Goal: Transaction & Acquisition: Purchase product/service

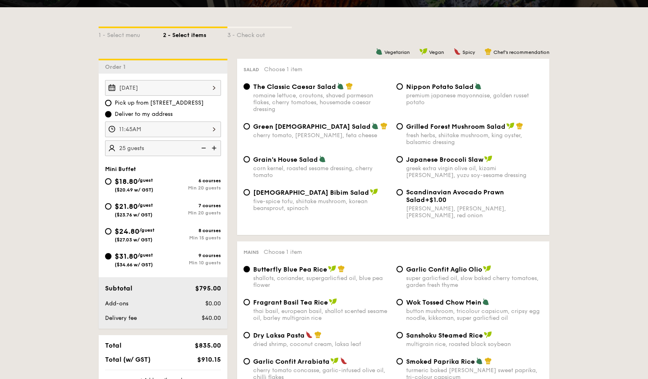
scroll to position [161, 0]
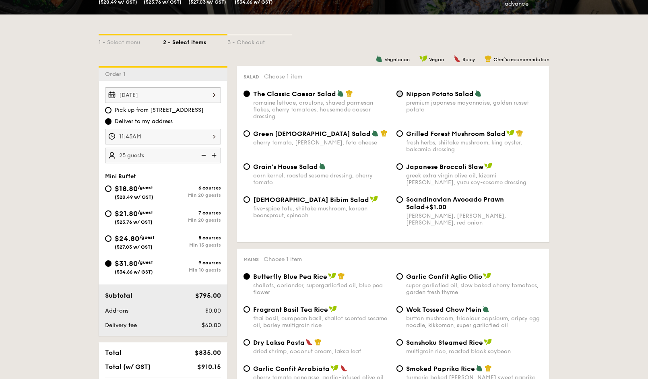
click at [401, 95] on input "Nippon Potato Salad premium japanese mayonnaise, golden russet potato" at bounding box center [399, 94] width 6 height 6
radio input "true"
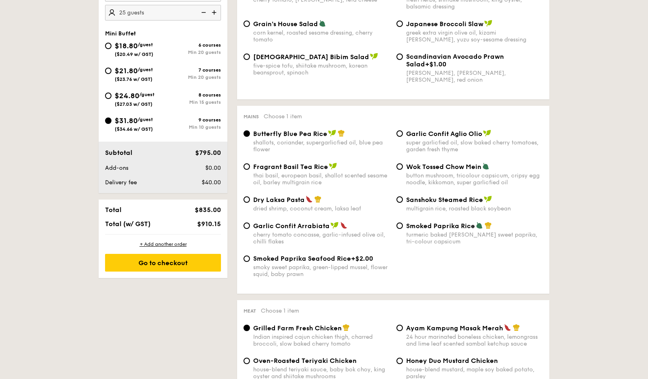
scroll to position [322, 0]
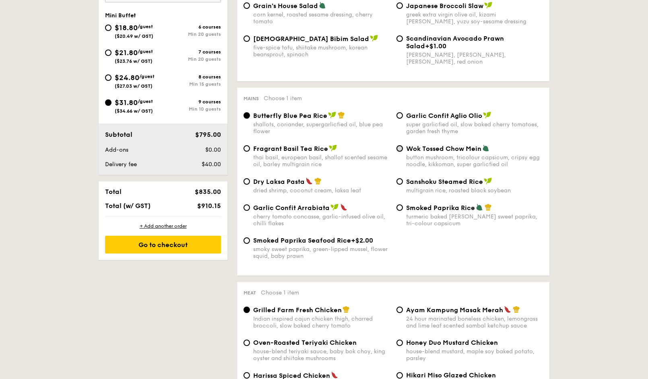
click at [399, 149] on input "Wok Tossed Chow Mein button mushroom, tricolour capsicum, cripsy egg noodle, ki…" at bounding box center [399, 148] width 6 height 6
radio input "true"
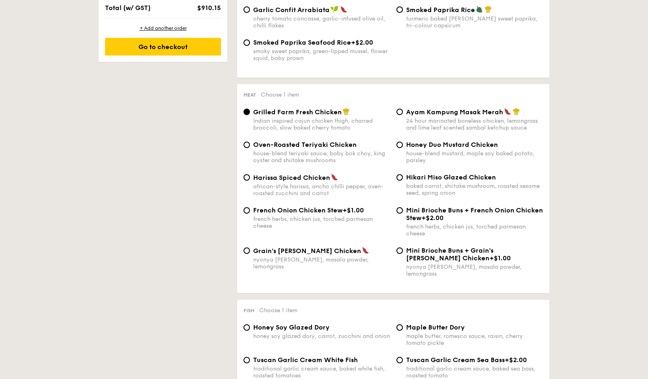
scroll to position [523, 0]
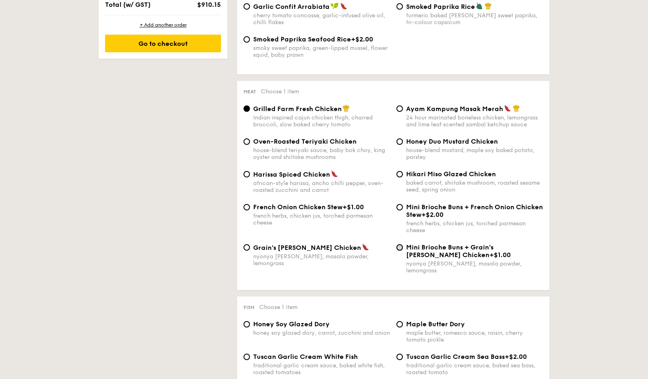
click at [401, 247] on input "Mini Brioche Buns + Grain's [PERSON_NAME] Chicken +$1.00 nyonya [PERSON_NAME], …" at bounding box center [399, 247] width 6 height 6
radio input "true"
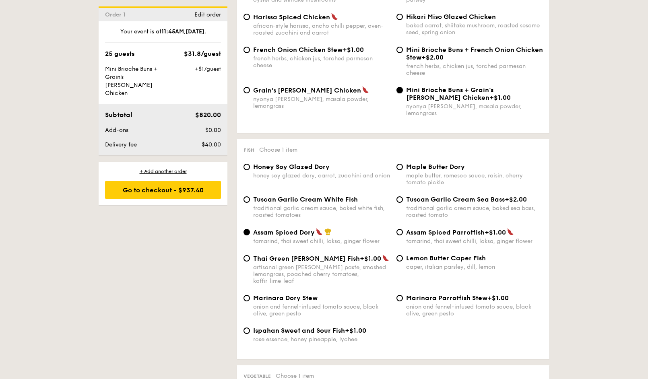
scroll to position [681, 0]
drag, startPoint x: 493, startPoint y: 251, endPoint x: 407, endPoint y: 250, distance: 85.7
click at [407, 254] on div "Lemon Butter Caper Fish" at bounding box center [474, 258] width 137 height 8
copy span "Lemon Butter Caper Fish"
drag, startPoint x: 345, startPoint y: 316, endPoint x: 253, endPoint y: 317, distance: 91.7
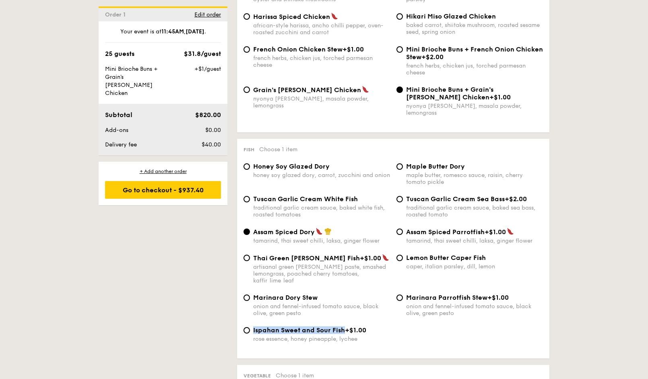
click at [253, 326] on div "Ispahan Sweet and Sour Fish +$1.00" at bounding box center [321, 330] width 137 height 8
copy span "Ispahan Sweet and Sour Fish"
click at [244, 327] on input "Ispahan Sweet and Sour Fish +$1.00 rose essence, honey pineapple, lychee" at bounding box center [246, 330] width 6 height 6
radio input "true"
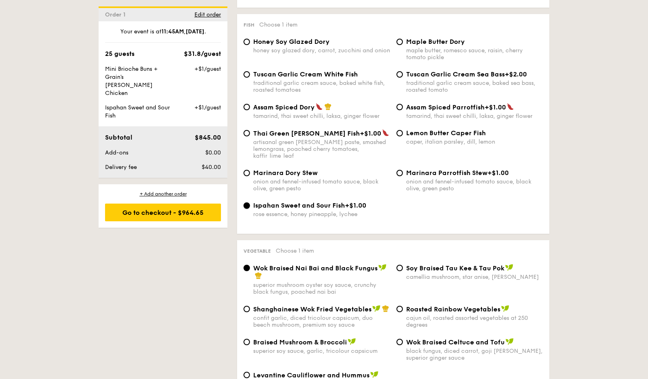
scroll to position [882, 0]
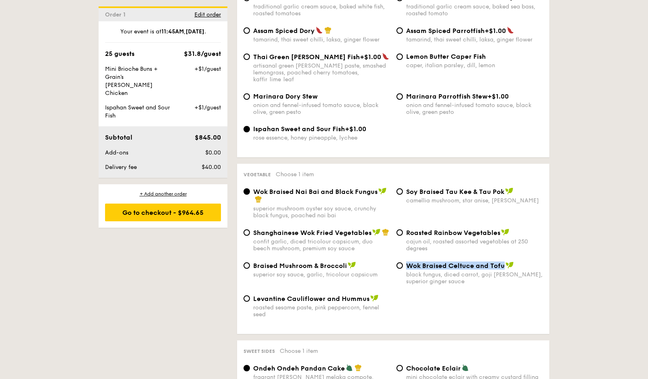
drag, startPoint x: 503, startPoint y: 251, endPoint x: 409, endPoint y: 253, distance: 94.6
click at [409, 262] on span "Wok Braised Celtuce and Tofu" at bounding box center [455, 266] width 99 height 8
copy span "Wok Braised Celtuce and Tofu"
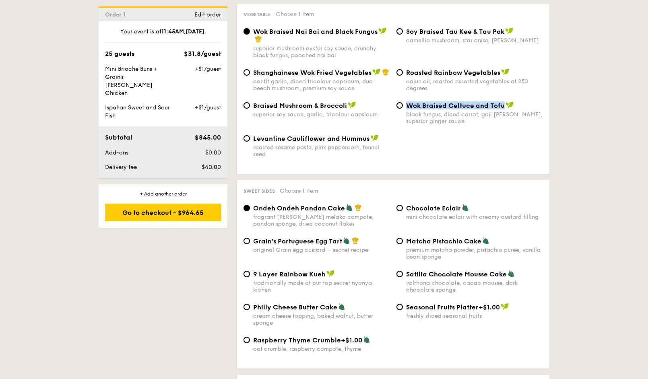
scroll to position [1043, 0]
click at [249, 237] on input "Grain's Portuguese Egg Tart original Grain egg custard – secret recipe" at bounding box center [246, 240] width 6 height 6
radio input "true"
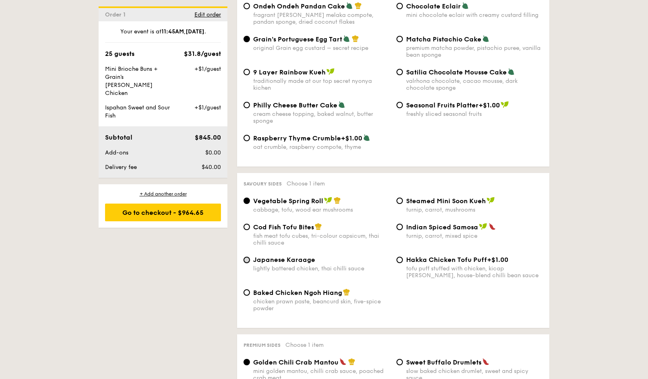
click at [247, 257] on input "Japanese Karaage lightly battered chicken, thai chilli sauce" at bounding box center [246, 260] width 6 height 6
radio input "true"
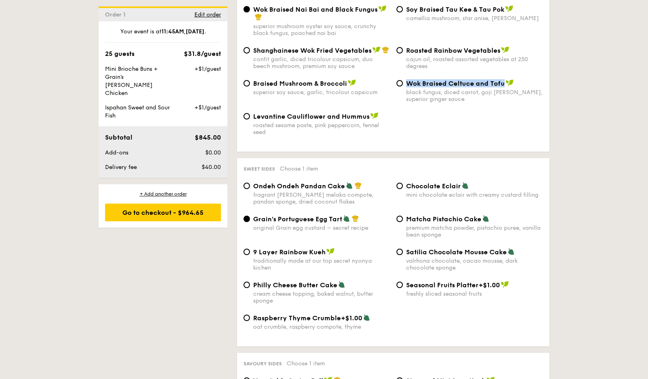
scroll to position [1083, 0]
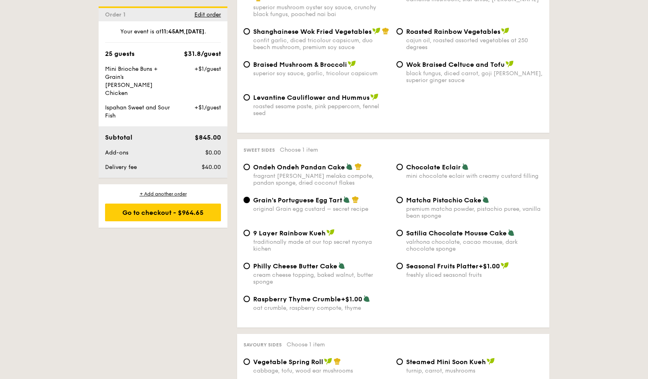
click at [246, 230] on input "9 Layer Rainbow Kueh traditionally made at our top secret nyonya kichen" at bounding box center [246, 233] width 6 height 6
radio input "true"
click at [247, 197] on input "Grain's Portuguese Egg Tart original Grain egg custard – secret recipe" at bounding box center [246, 200] width 6 height 6
radio input "true"
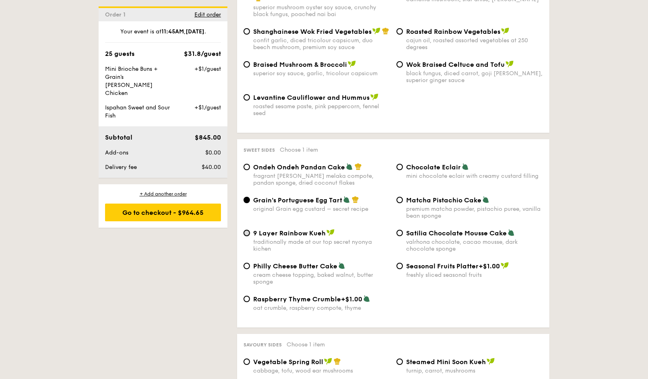
click at [247, 230] on input "9 Layer Rainbow Kueh traditionally made at our top secret nyonya kichen" at bounding box center [246, 233] width 6 height 6
radio input "true"
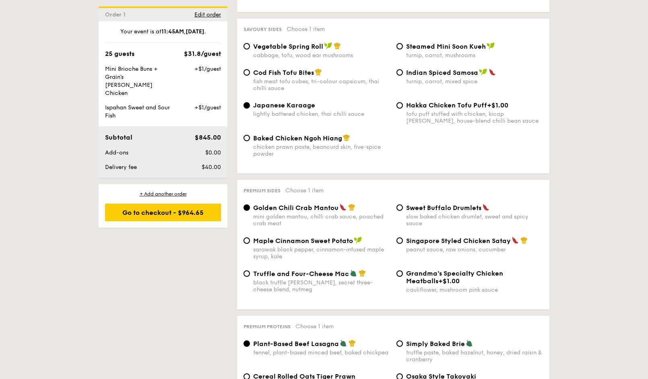
scroll to position [1405, 0]
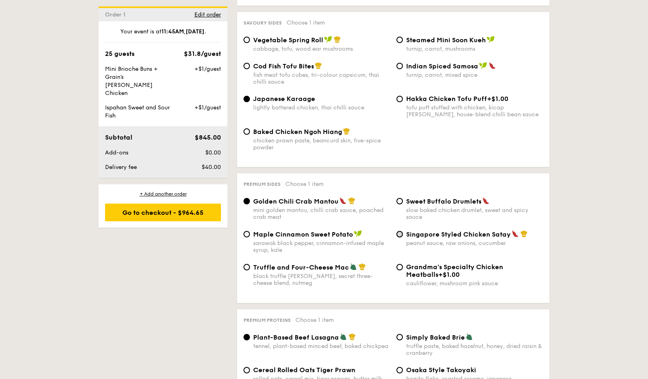
click at [401, 231] on input "Singapore Styled Chicken Satay peanut sauce, raw onions, cucumber" at bounding box center [399, 234] width 6 height 6
radio input "true"
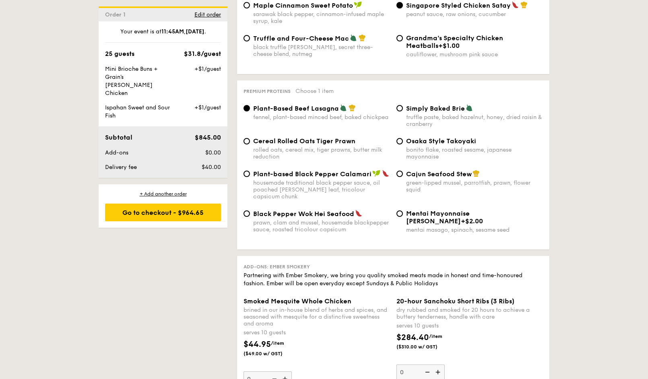
scroll to position [1647, 0]
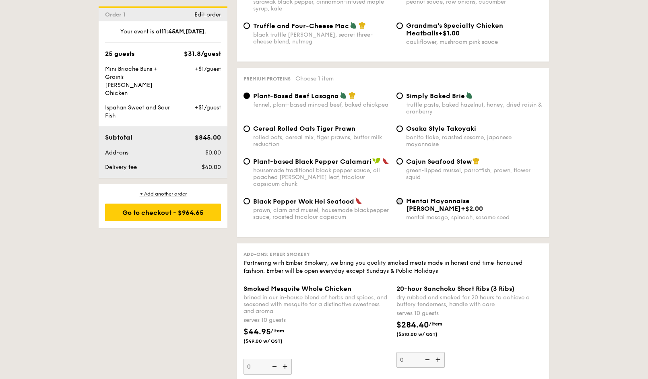
click at [401, 198] on input "Mentai Mayonnaise Aburi Salmon +$2.00 mentai masago, spinach, sesame seed" at bounding box center [399, 201] width 6 height 6
radio input "true"
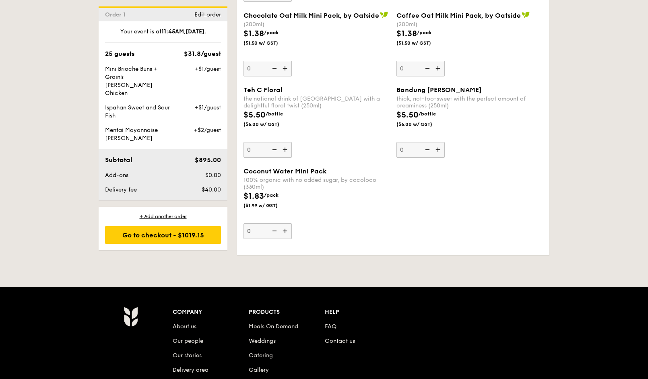
scroll to position [2572, 0]
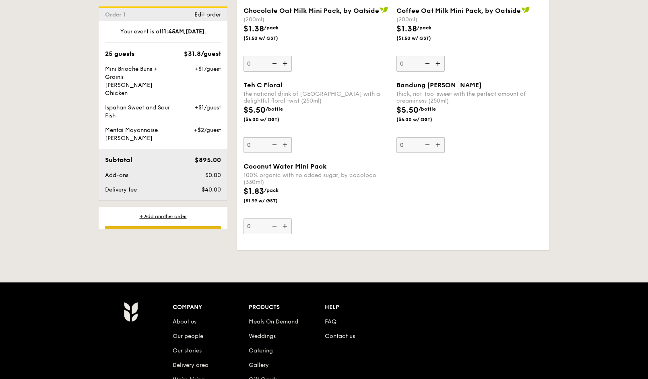
click at [206, 226] on div "Go to checkout - $1019.15" at bounding box center [163, 235] width 116 height 18
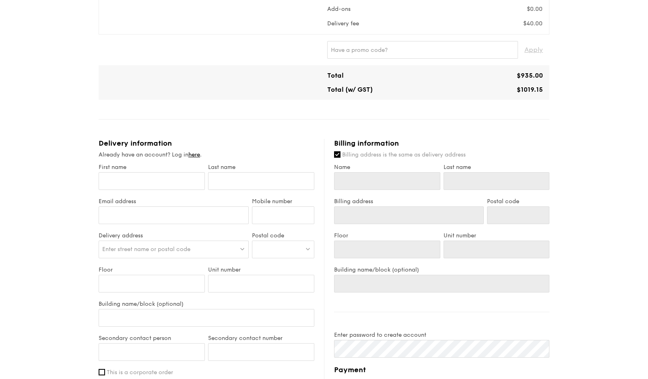
scroll to position [362, 0]
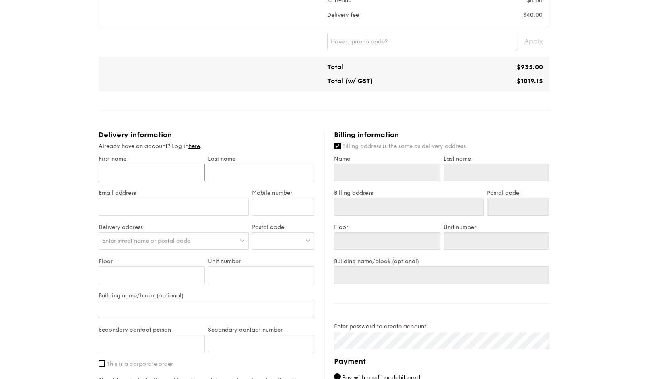
click at [177, 165] on input "First name" at bounding box center [152, 173] width 106 height 18
type input "L"
type input "LE"
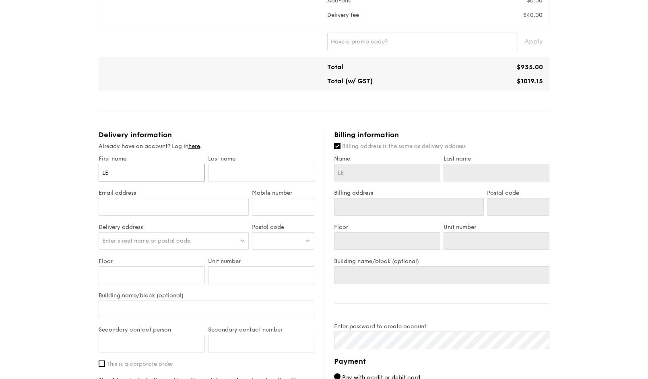
type input "[PERSON_NAME]"
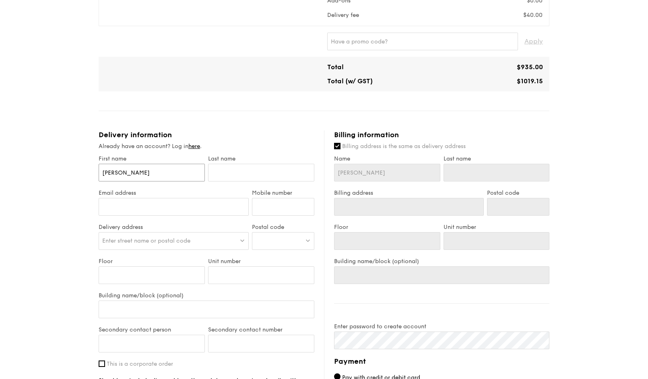
type input "[PERSON_NAME]"
type input "LEONAR"
type input "[PERSON_NAME]"
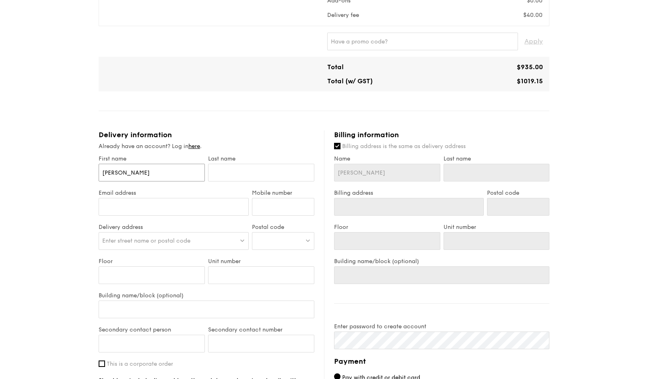
type input "[PERSON_NAME]"
type input "L"
type input "LI"
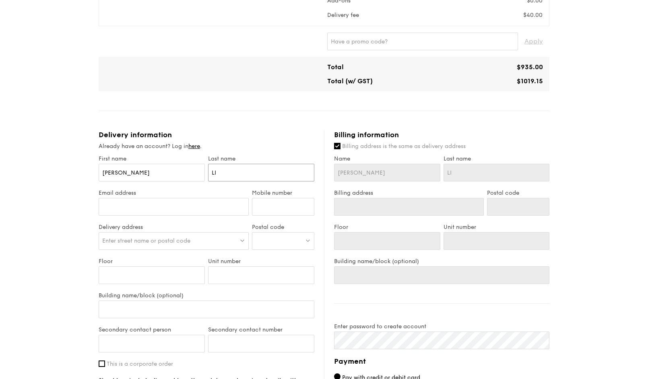
type input "LIA"
type input "[PERSON_NAME]"
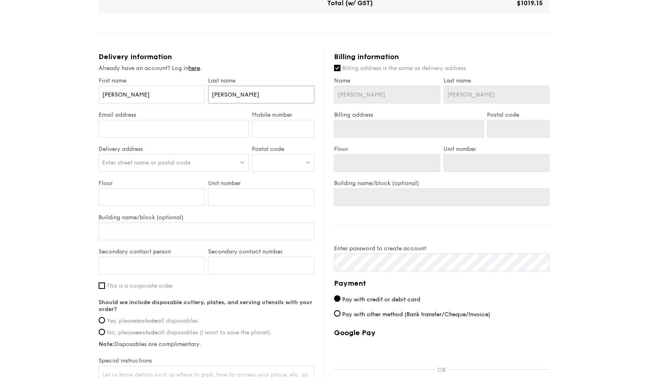
scroll to position [443, 0]
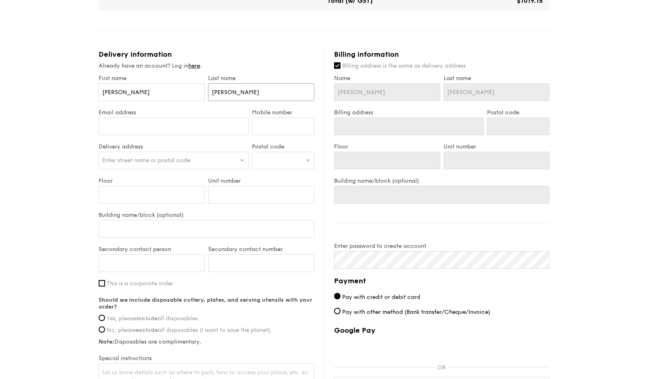
type input "[PERSON_NAME]"
click at [206, 133] on input "Email address" at bounding box center [174, 126] width 150 height 18
type input "[PERSON_NAME][EMAIL_ADDRESS][DOMAIN_NAME]"
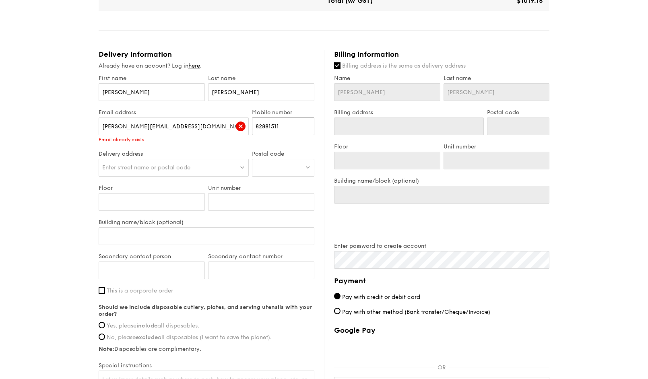
type input "82881511"
click at [181, 168] on span "Enter street name or postal code" at bounding box center [146, 167] width 88 height 7
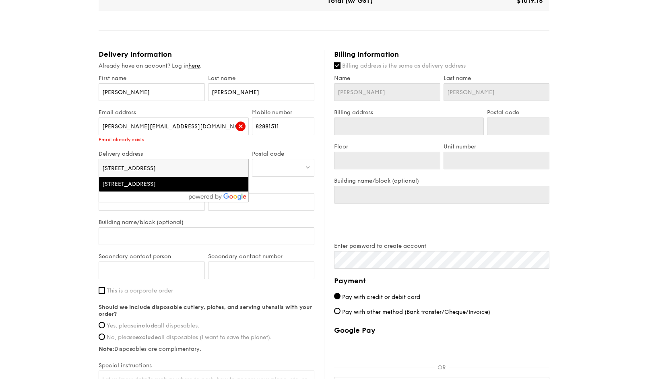
drag, startPoint x: 198, startPoint y: 166, endPoint x: 103, endPoint y: 164, distance: 94.2
click at [103, 164] on input "[STREET_ADDRESS]" at bounding box center [173, 168] width 149 height 18
type input "[STREET_ADDRESS]"
click at [214, 141] on div "Email already exists" at bounding box center [174, 140] width 150 height 6
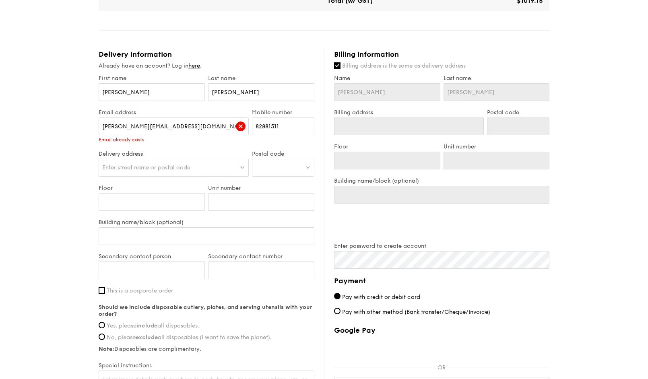
click at [215, 169] on div "Enter street name or postal code" at bounding box center [174, 168] width 150 height 18
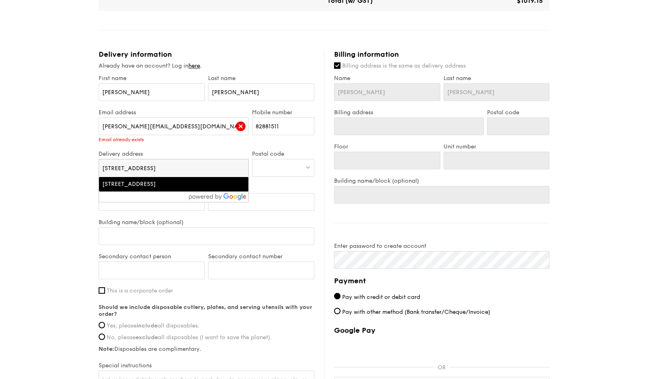
click at [220, 181] on div "[STREET_ADDRESS]" at bounding box center [173, 184] width 143 height 8
type input "[STREET_ADDRESS]"
type input "627542"
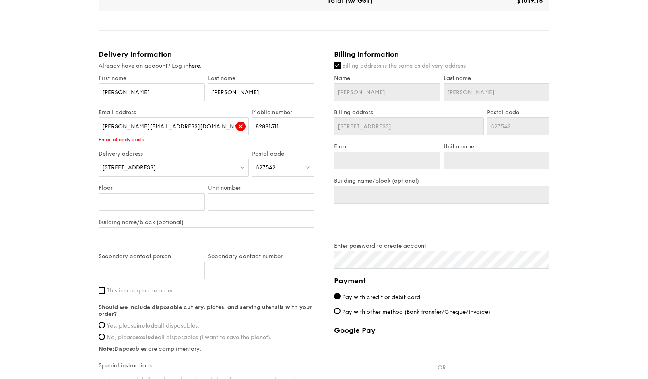
click at [282, 170] on div "627542" at bounding box center [283, 168] width 62 height 18
type input "627615"
click at [277, 185] on div "Singapore 627615" at bounding box center [276, 188] width 41 height 16
type input "Singapore 627615"
type input "627615"
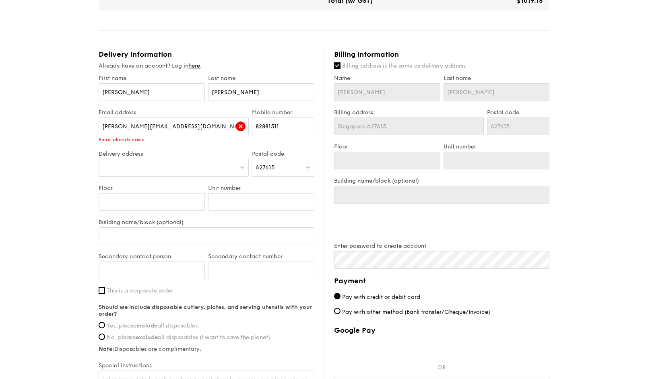
click at [193, 167] on div at bounding box center [174, 168] width 150 height 18
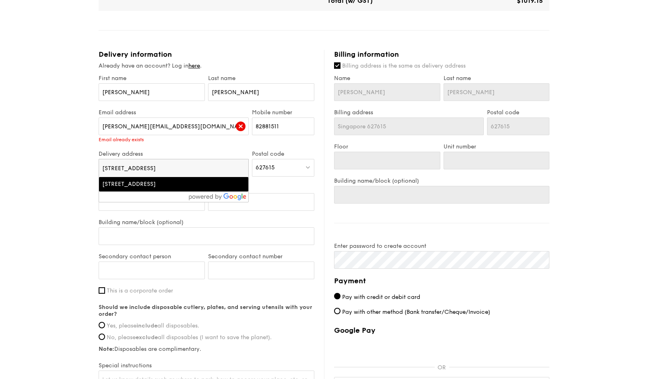
click at [195, 147] on div "Email address [PERSON_NAME][EMAIL_ADDRESS][DOMAIN_NAME] Email already exists" at bounding box center [173, 129] width 153 height 41
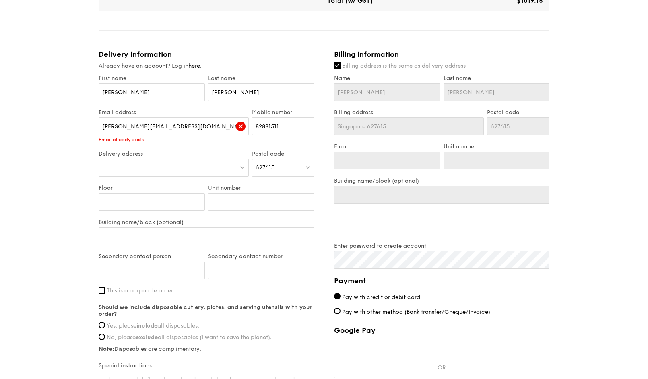
click at [212, 167] on div at bounding box center [174, 168] width 150 height 18
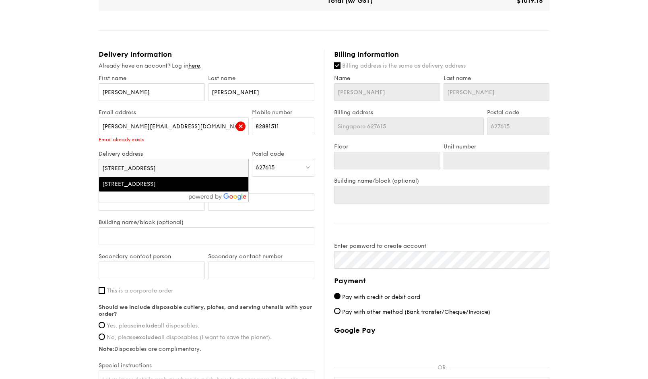
click at [201, 185] on div "[STREET_ADDRESS]" at bounding box center [155, 184] width 107 height 8
type input "[STREET_ADDRESS]"
type input "627542"
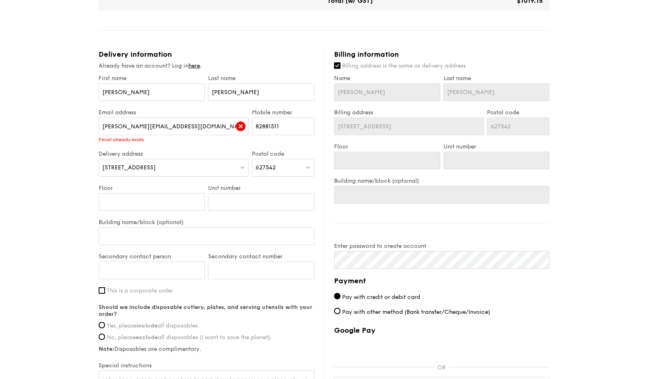
click at [276, 169] on div "627542" at bounding box center [283, 168] width 62 height 18
click at [215, 169] on div "[STREET_ADDRESS]" at bounding box center [174, 168] width 150 height 18
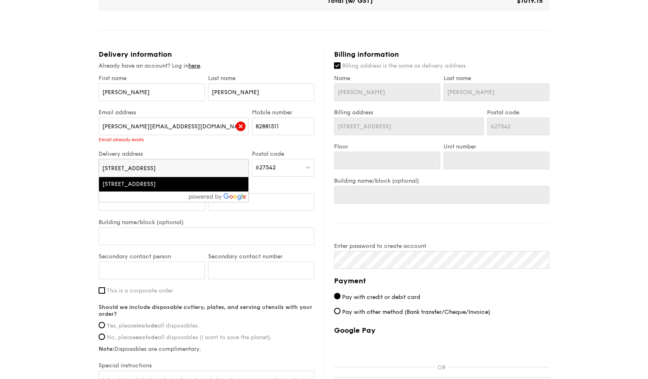
click at [213, 187] on div "[STREET_ADDRESS]" at bounding box center [173, 184] width 143 height 8
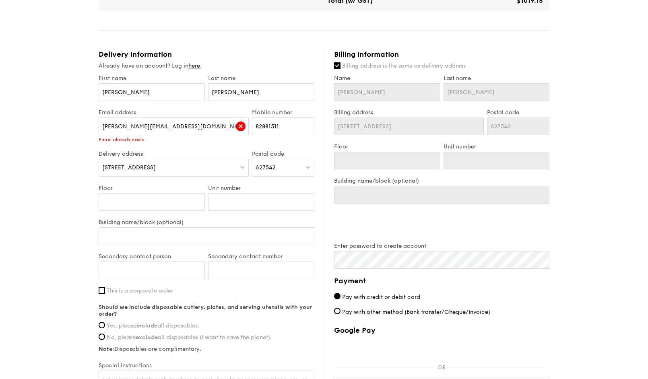
click at [229, 172] on div "[STREET_ADDRESS]" at bounding box center [174, 168] width 150 height 18
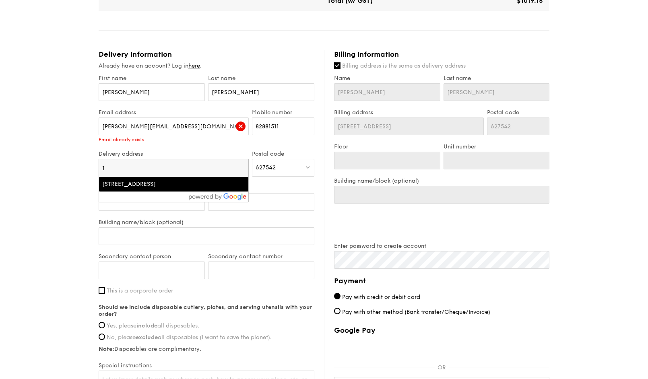
type input "1"
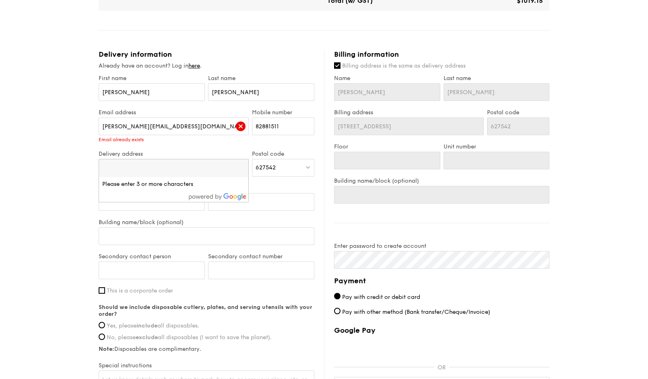
click at [278, 189] on label "Unit number" at bounding box center [261, 188] width 106 height 7
click at [278, 193] on input "Unit number" at bounding box center [261, 202] width 106 height 18
click at [236, 169] on div "[STREET_ADDRESS]" at bounding box center [174, 168] width 150 height 18
click at [277, 167] on div "627542" at bounding box center [283, 168] width 62 height 18
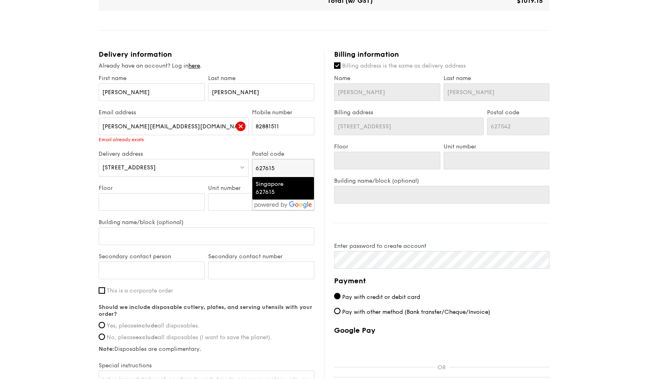
click at [275, 189] on div "Singapore 627615" at bounding box center [276, 188] width 41 height 16
type input "Singapore 627615"
type input "627615"
click at [181, 201] on input "Floor" at bounding box center [152, 202] width 106 height 18
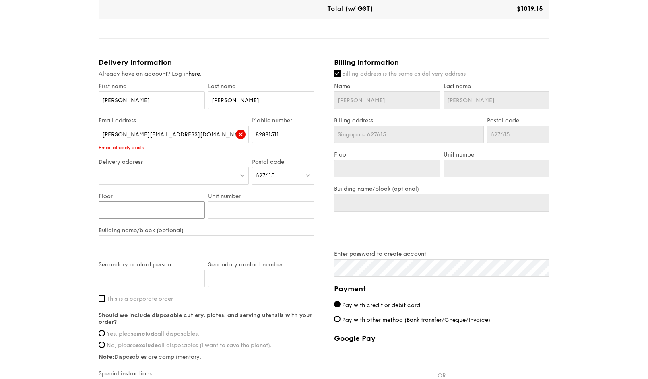
scroll to position [282, 0]
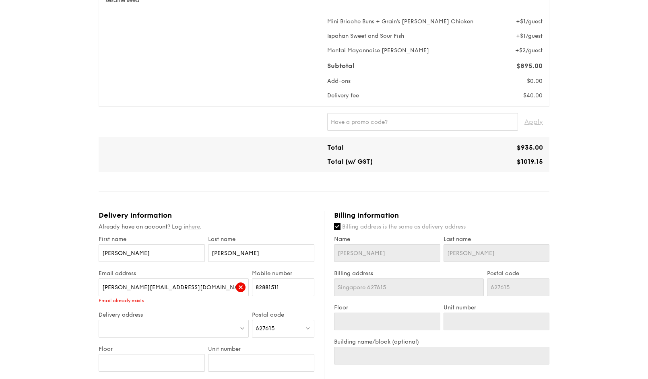
click at [200, 228] on link "here" at bounding box center [194, 226] width 12 height 7
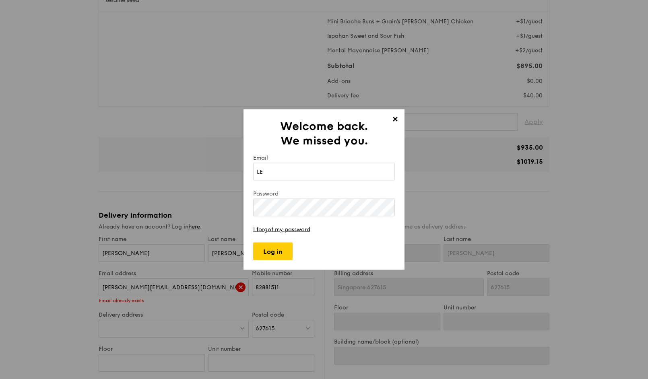
type input "L"
type input "[PERSON_NAME][EMAIL_ADDRESS][DOMAIN_NAME]"
click at [284, 254] on input "Log in" at bounding box center [272, 252] width 39 height 18
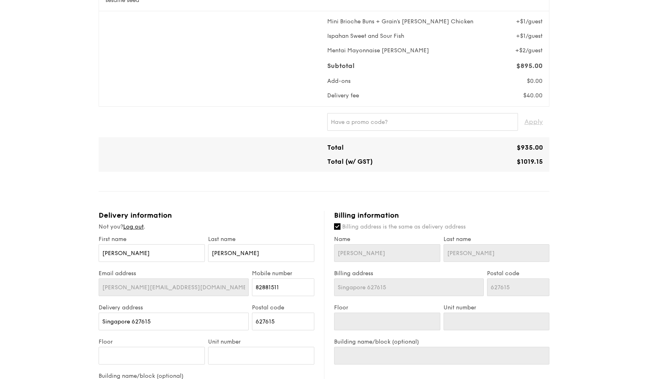
type input "[STREET_ADDRESS]"
type input "01"
type input "11"
type input "[STREET_ADDRESS]"
type input "01"
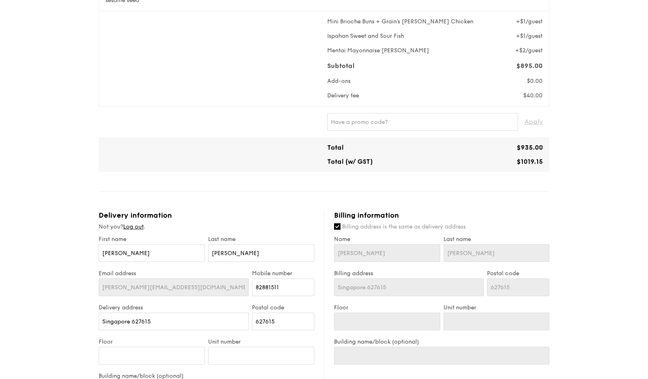
type input "11"
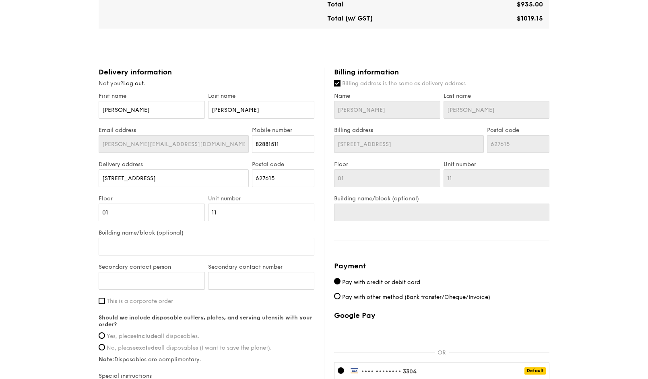
scroll to position [523, 0]
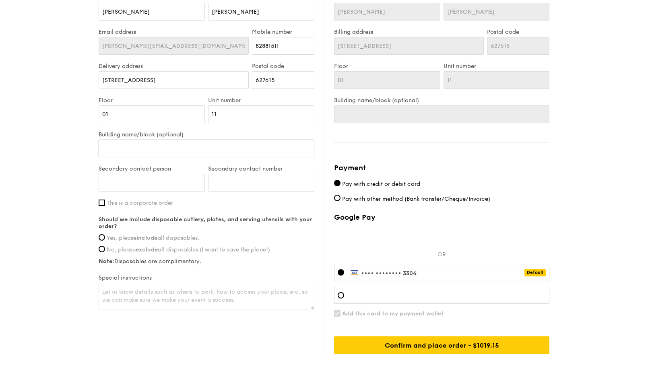
click at [228, 149] on input "Building name/block (optional)" at bounding box center [207, 149] width 216 height 18
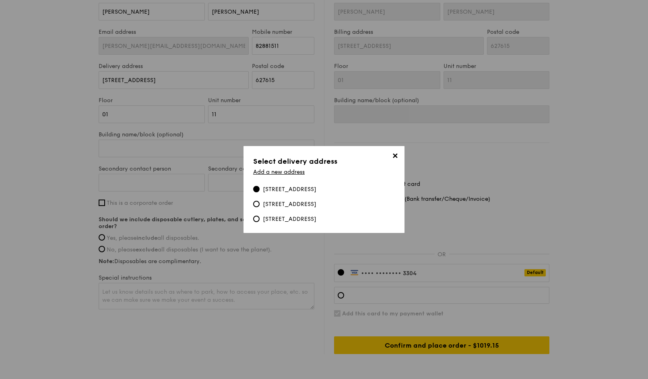
click at [398, 157] on span "✕" at bounding box center [394, 157] width 11 height 11
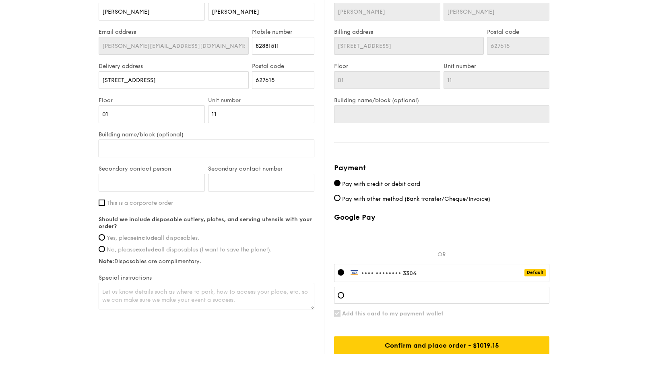
click at [226, 146] on input "Building name/block (optional)" at bounding box center [207, 149] width 216 height 18
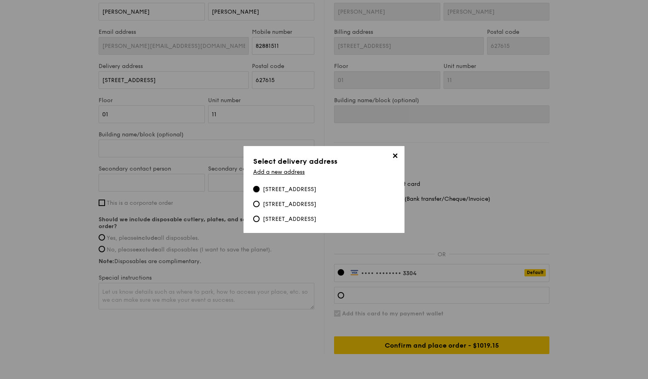
click at [258, 190] on input "[STREET_ADDRESS]" at bounding box center [256, 189] width 6 height 6
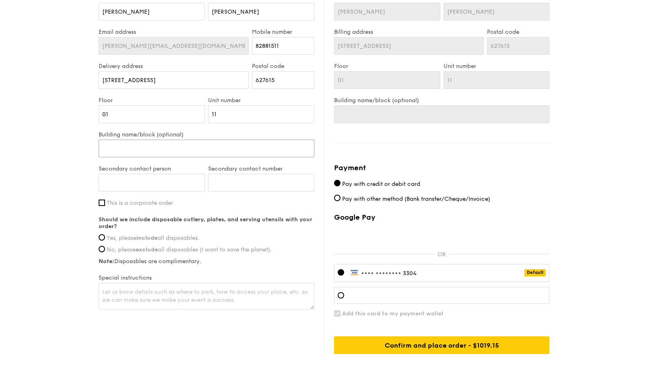
click at [213, 153] on input "Building name/block (optional)" at bounding box center [207, 149] width 216 height 18
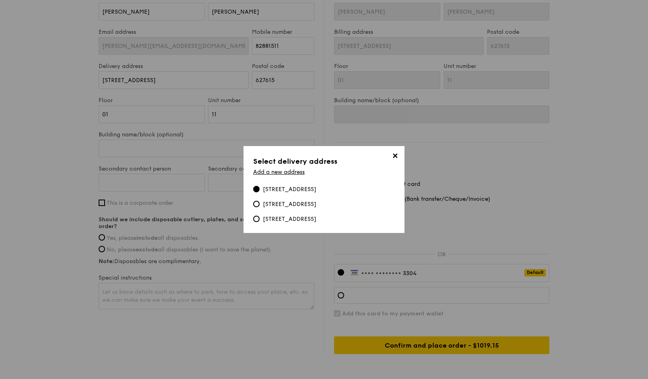
click at [314, 194] on div "[STREET_ADDRESS] [STREET_ADDRESS] [STREET_ADDRESS]" at bounding box center [324, 204] width 142 height 38
click at [316, 191] on div "[STREET_ADDRESS]" at bounding box center [290, 189] width 54 height 8
click at [260, 191] on input "[STREET_ADDRESS]" at bounding box center [256, 189] width 6 height 6
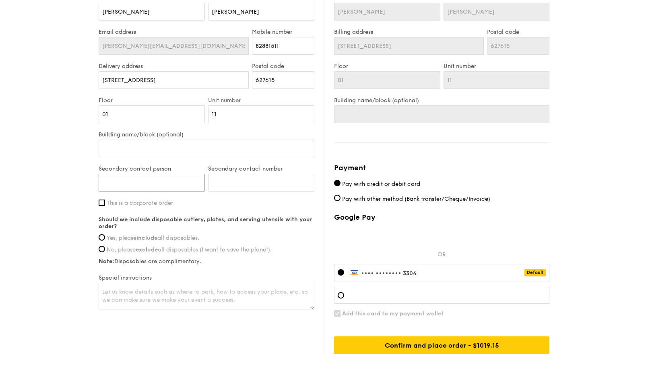
click at [170, 188] on input "Secondary contact person" at bounding box center [152, 183] width 106 height 18
type input "I"
click at [159, 206] on div "First name [PERSON_NAME] Last name [PERSON_NAME] address [PERSON_NAME][EMAIL_AD…" at bounding box center [207, 152] width 216 height 317
click at [160, 205] on span "This is a corporate order" at bounding box center [140, 203] width 66 height 7
click at [105, 205] on input "This is a corporate order" at bounding box center [102, 203] width 6 height 6
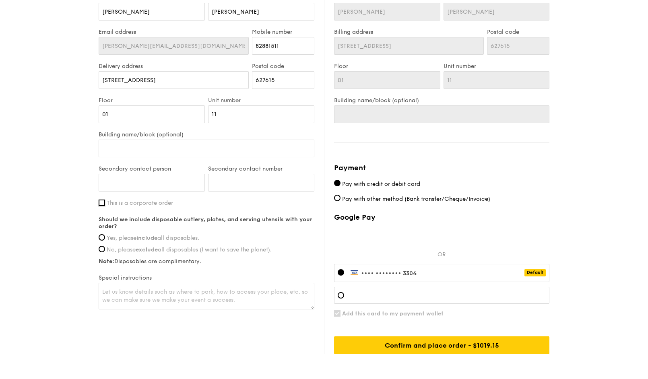
checkbox input "true"
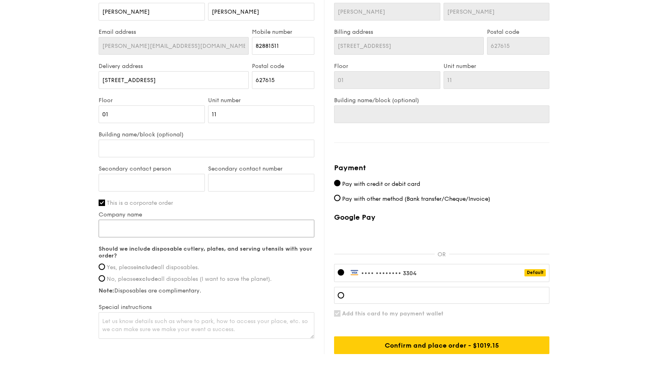
click at [168, 230] on input "Company name" at bounding box center [207, 229] width 216 height 18
type input "CENTURY MARINE SUPPLY PTE. LTD."
click at [163, 177] on input "Secondary contact person" at bounding box center [152, 183] width 106 height 18
click at [336, 199] on input "Pay with other method (Bank transfer/Cheque/Invoice)" at bounding box center [337, 198] width 6 height 6
radio input "true"
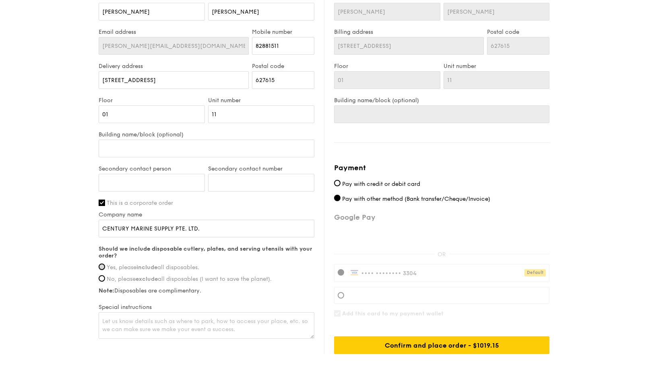
click at [101, 266] on input "Yes, please include all disposables." at bounding box center [102, 267] width 6 height 6
radio input "true"
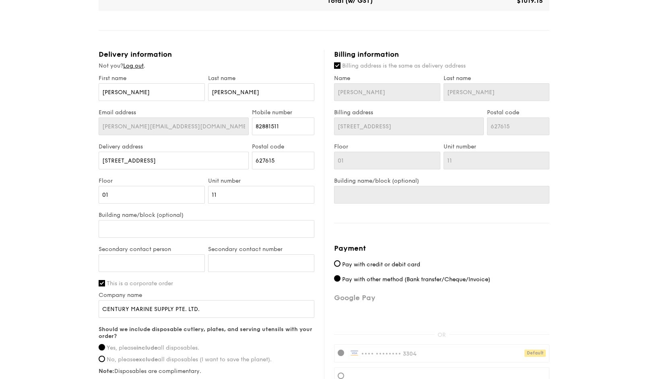
scroll to position [563, 0]
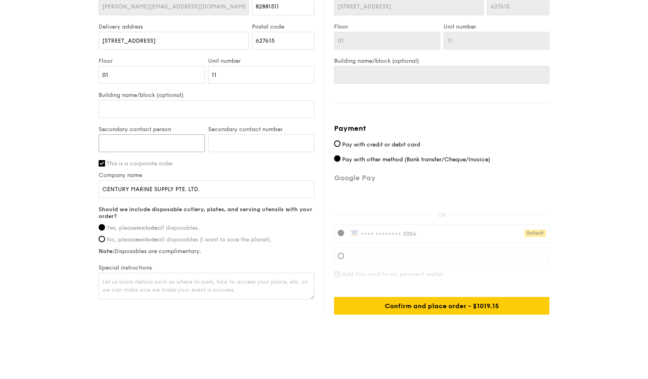
click at [191, 141] on input "Secondary contact person" at bounding box center [152, 143] width 106 height 18
type input "[PERSON_NAME]"
click at [249, 147] on input "Secondary contact number" at bounding box center [261, 143] width 106 height 18
click at [197, 143] on input "[PERSON_NAME]" at bounding box center [152, 143] width 106 height 18
click at [244, 146] on input "Secondary contact number" at bounding box center [261, 143] width 106 height 18
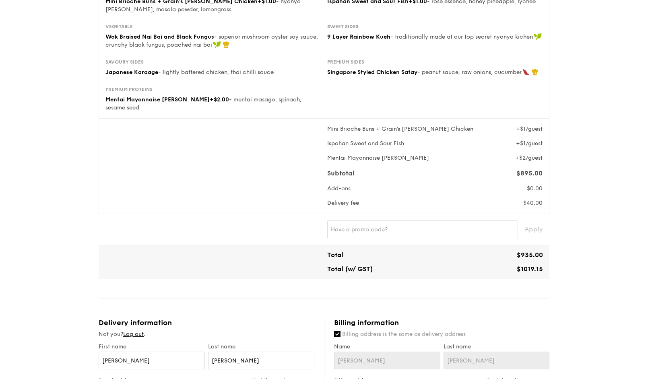
scroll to position [160, 0]
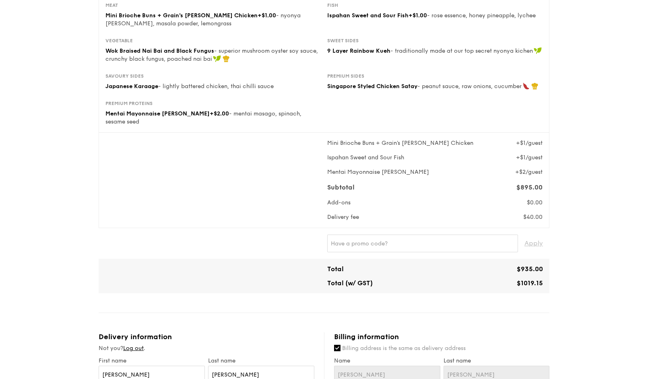
type input "92377961"
click at [418, 247] on input "text" at bounding box center [422, 244] width 191 height 18
click at [536, 241] on span "Apply" at bounding box center [533, 244] width 19 height 18
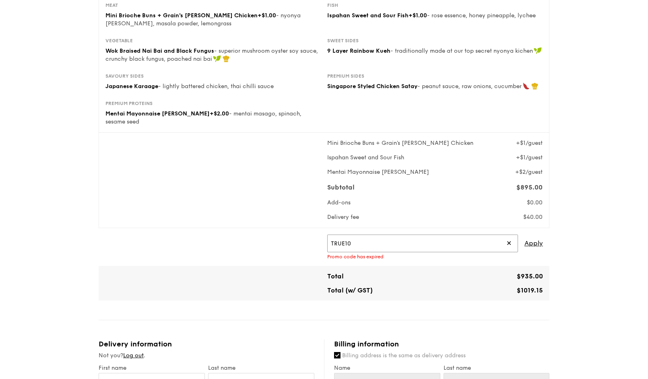
click at [350, 246] on input "TRUE10" at bounding box center [422, 244] width 191 height 18
click at [532, 244] on span "Apply" at bounding box center [533, 244] width 19 height 18
click at [450, 247] on input "TRUEXGRAIN" at bounding box center [422, 244] width 191 height 18
type input "RF277205"
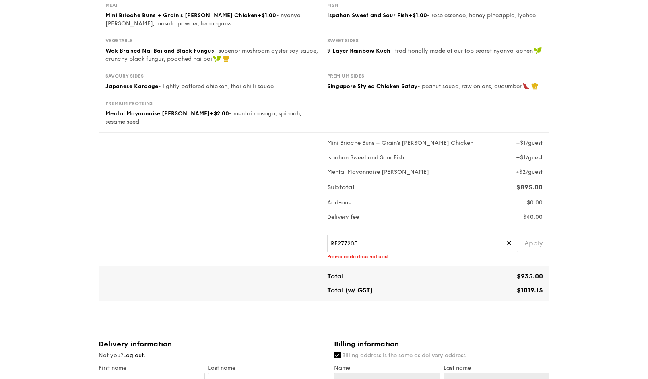
click at [539, 246] on span "Apply" at bounding box center [533, 244] width 19 height 18
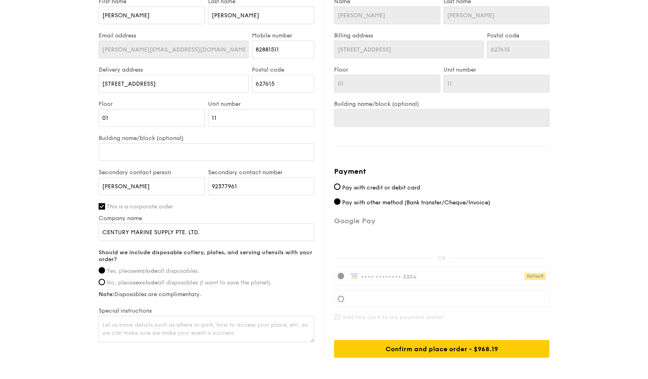
scroll to position [563, 0]
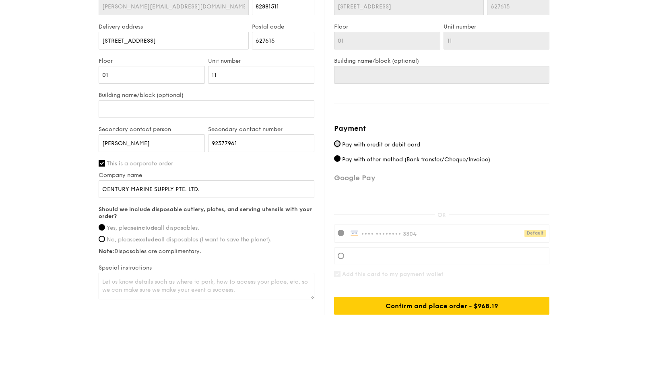
click at [337, 144] on input "Pay with credit or debit card" at bounding box center [337, 143] width 6 height 6
radio input "true"
click at [434, 236] on div "•••• •••• •••• 3304 Default" at bounding box center [441, 234] width 215 height 18
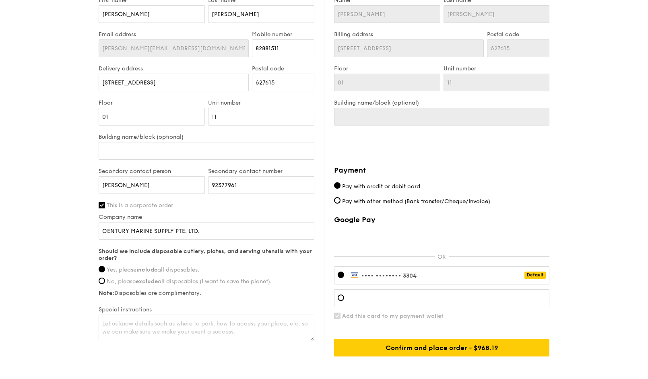
scroll to position [522, 0]
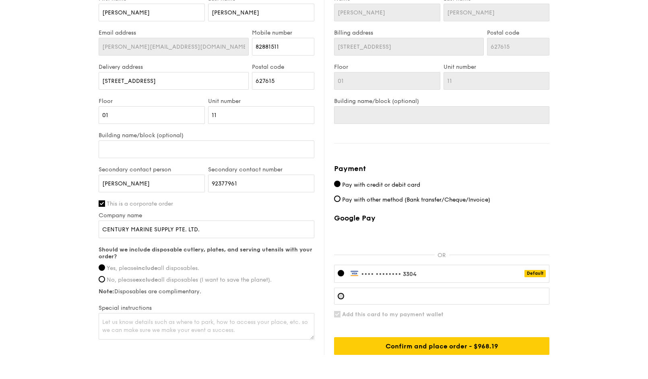
click at [340, 299] on div at bounding box center [341, 296] width 6 height 6
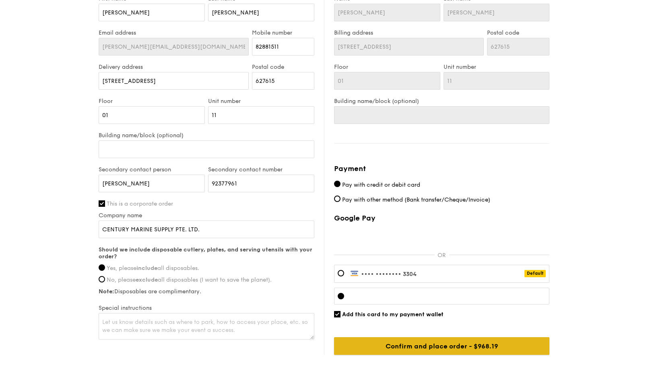
click at [466, 346] on input "Confirm and place order - $1019.15" at bounding box center [441, 346] width 215 height 18
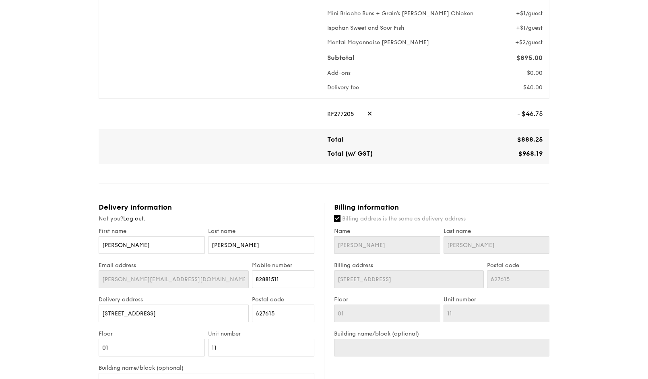
scroll to position [281, 0]
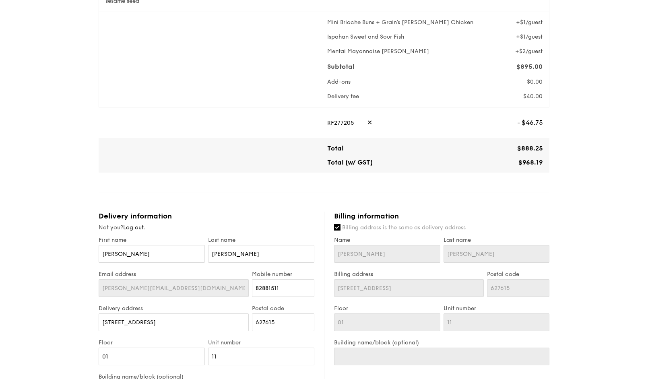
click at [367, 119] on span "✕" at bounding box center [369, 123] width 5 height 18
click at [378, 128] on input "text" at bounding box center [422, 123] width 191 height 18
click at [534, 120] on span "Apply" at bounding box center [533, 123] width 19 height 18
type input "RF49570"
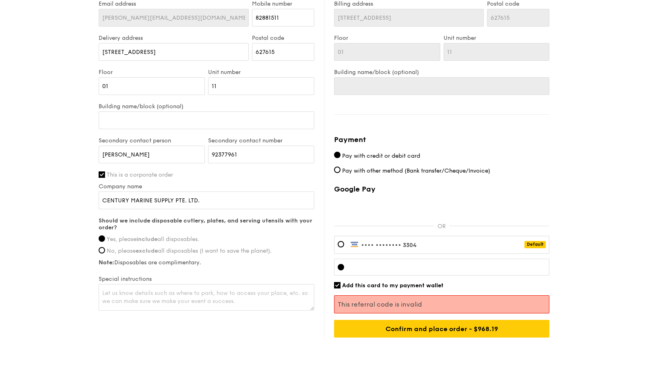
scroll to position [574, 0]
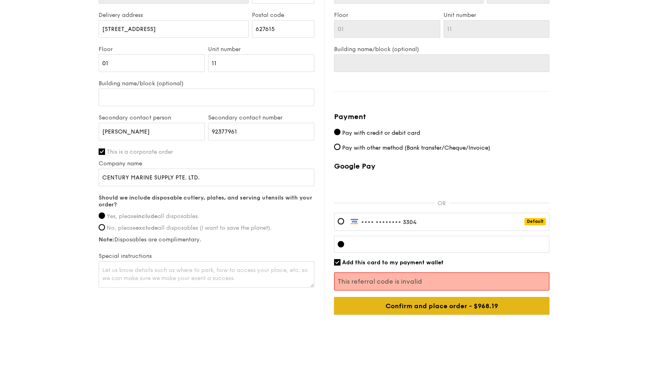
click at [443, 310] on input "Confirm and place order - $1019.15" at bounding box center [441, 306] width 215 height 18
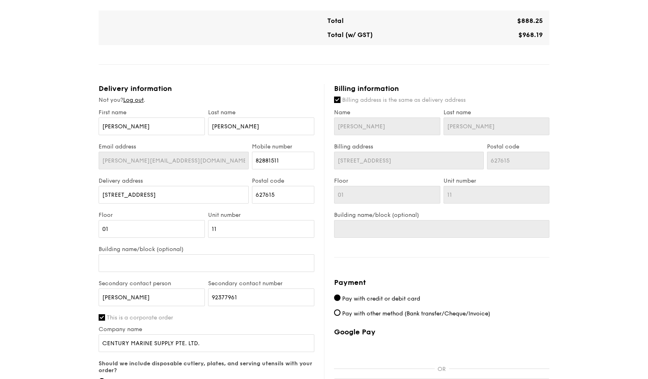
scroll to position [333, 0]
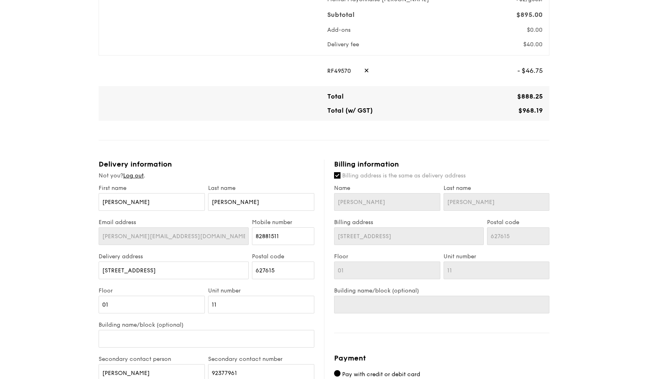
click at [359, 73] on div "RF49570 ✕" at bounding box center [418, 71] width 183 height 18
click at [364, 71] on span "✕" at bounding box center [366, 71] width 5 height 18
click at [367, 73] on input "text" at bounding box center [422, 71] width 191 height 18
type input "UOBGV10"
click at [527, 70] on span "Apply" at bounding box center [533, 71] width 19 height 18
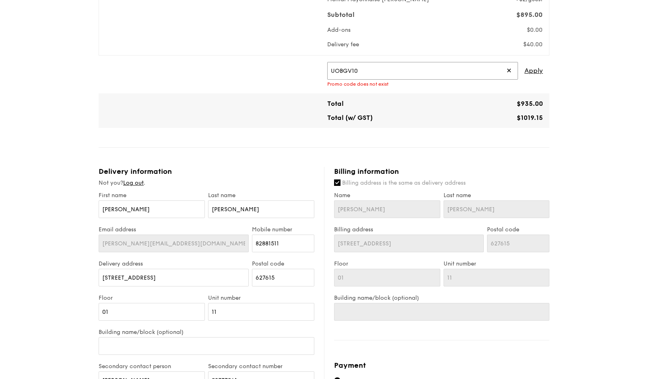
click at [417, 77] on input "UOBGV10" at bounding box center [422, 71] width 191 height 18
click at [436, 78] on input "text" at bounding box center [422, 71] width 191 height 18
paste input "PAYDAY5OFF"
type input "PAYDAY5OFF"
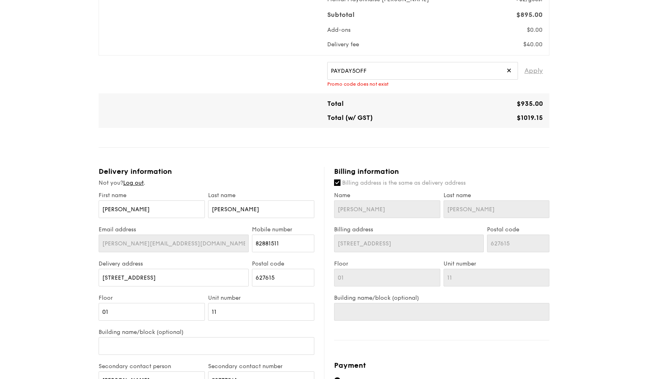
click at [532, 66] on span "Apply" at bounding box center [533, 71] width 19 height 18
click at [508, 70] on span "✕" at bounding box center [508, 71] width 5 height 18
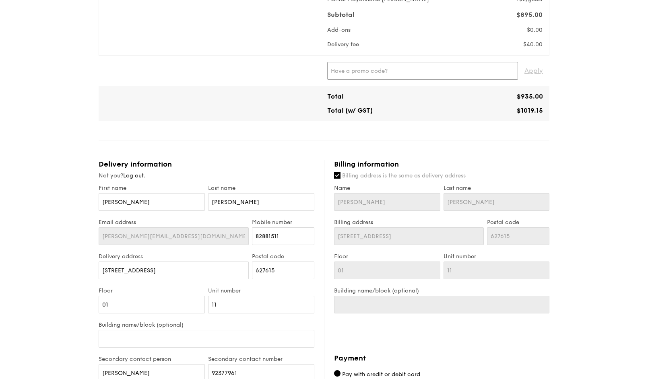
click at [410, 65] on input "text" at bounding box center [422, 71] width 191 height 18
paste input "RF40460"
type input "RF40460"
click at [534, 73] on span "Apply" at bounding box center [533, 71] width 19 height 18
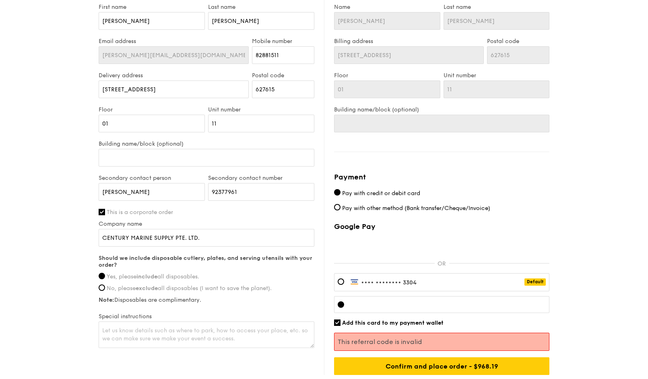
scroll to position [574, 0]
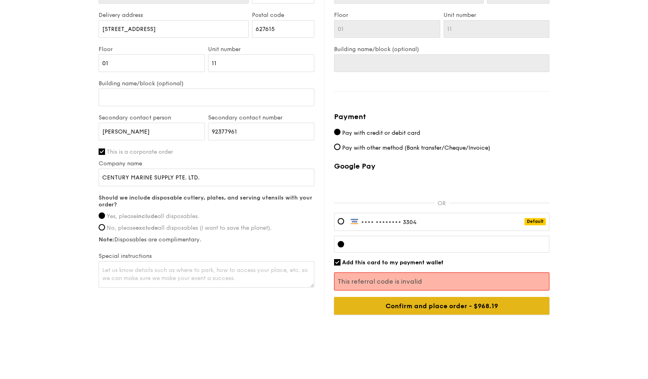
click at [452, 305] on input "Confirm and place order - $1019.15" at bounding box center [441, 306] width 215 height 18
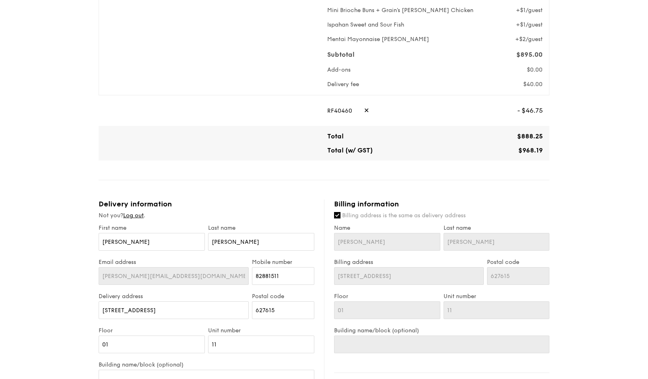
scroll to position [293, 0]
click at [359, 111] on div "RF40460 ✕" at bounding box center [418, 111] width 183 height 18
click at [364, 110] on span "✕" at bounding box center [366, 111] width 5 height 18
click at [424, 107] on input "text" at bounding box center [422, 111] width 191 height 18
paste input "RF724340"
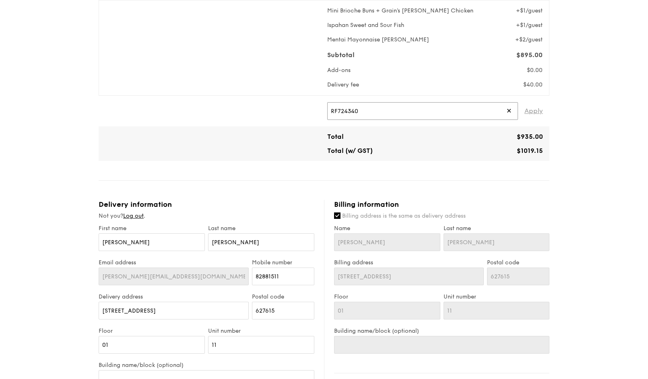
type input "RF724340"
click at [529, 109] on span "Apply" at bounding box center [533, 111] width 19 height 18
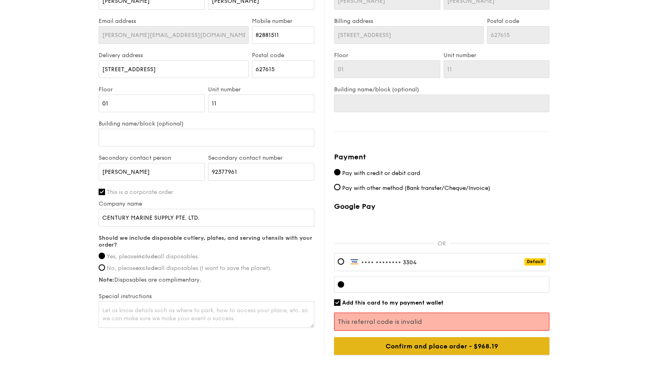
click at [449, 348] on input "Confirm and place order - $1019.15" at bounding box center [441, 346] width 215 height 18
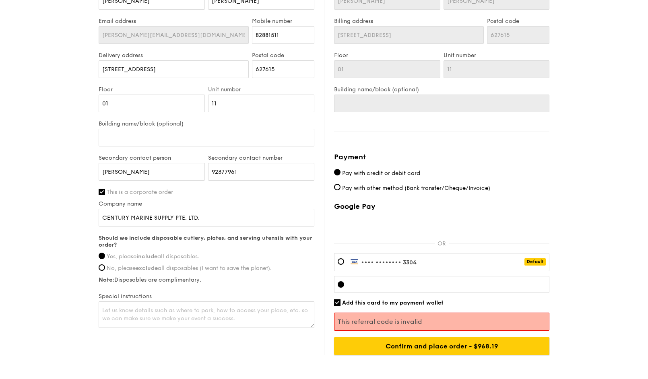
scroll to position [373, 0]
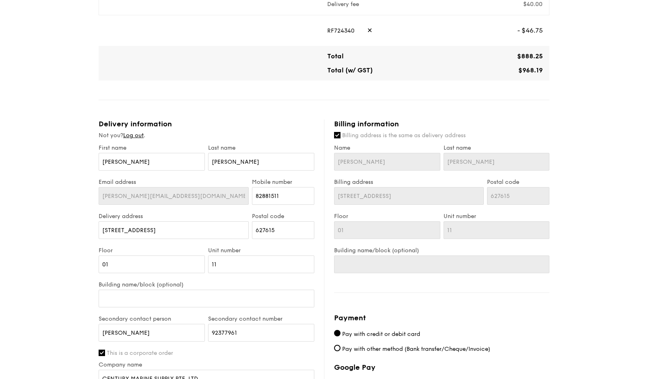
click at [367, 29] on span "✕" at bounding box center [369, 31] width 5 height 18
click at [441, 36] on input "text" at bounding box center [422, 31] width 191 height 18
paste input "RF49570"
type input "RF49570"
click at [539, 32] on span "Apply" at bounding box center [533, 31] width 19 height 18
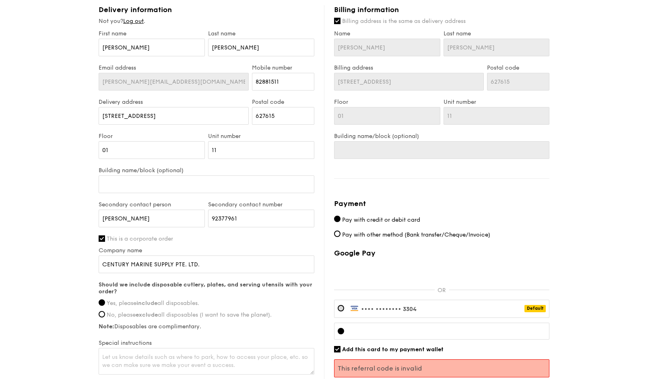
scroll to position [574, 0]
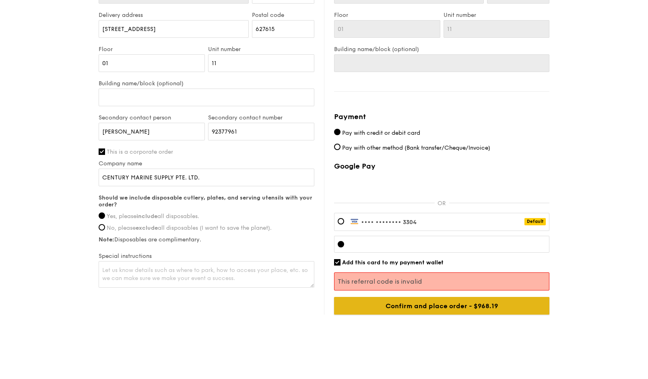
click at [433, 308] on input "Confirm and place order - $1019.15" at bounding box center [441, 306] width 215 height 18
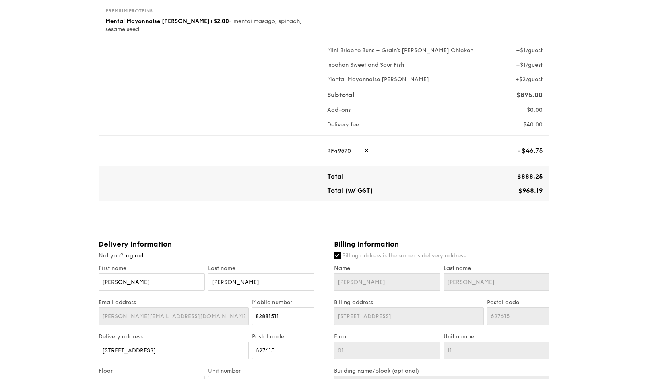
scroll to position [252, 0]
click at [364, 152] on span "✕" at bounding box center [366, 151] width 5 height 18
click at [382, 156] on input "text" at bounding box center [422, 151] width 191 height 18
type input "GNC10"
click at [534, 151] on span "Apply" at bounding box center [533, 151] width 19 height 18
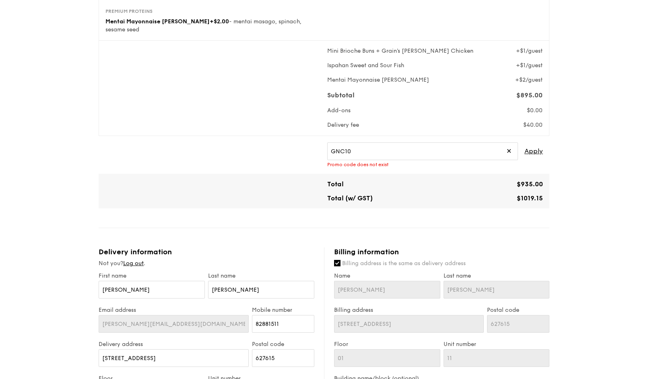
click at [507, 155] on span "✕" at bounding box center [508, 151] width 5 height 18
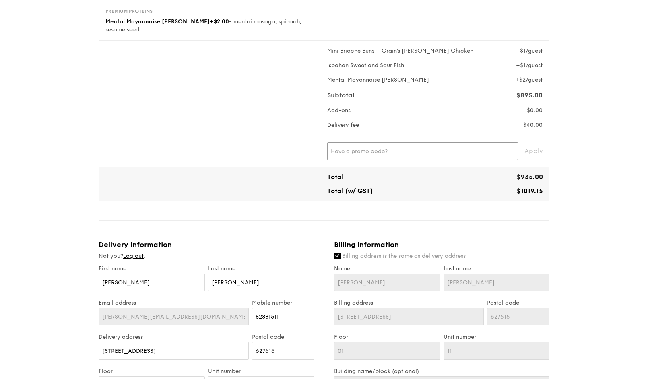
drag, startPoint x: 416, startPoint y: 148, endPoint x: 441, endPoint y: 153, distance: 25.6
click at [417, 147] on input "text" at bounding box center [422, 151] width 191 height 18
paste input "RF35894"
click at [538, 154] on span "Apply" at bounding box center [533, 151] width 19 height 18
click at [542, 150] on span "Apply" at bounding box center [533, 151] width 19 height 18
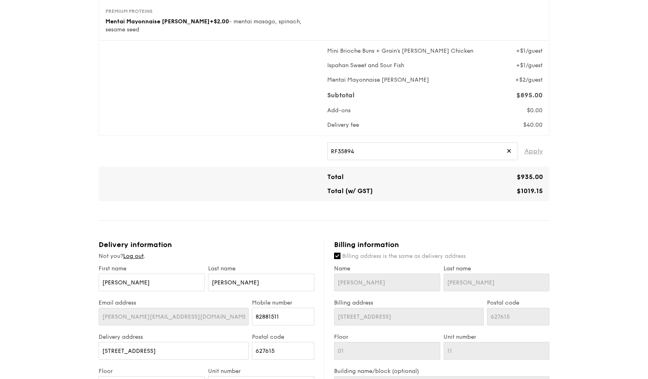
type input "RF35894"
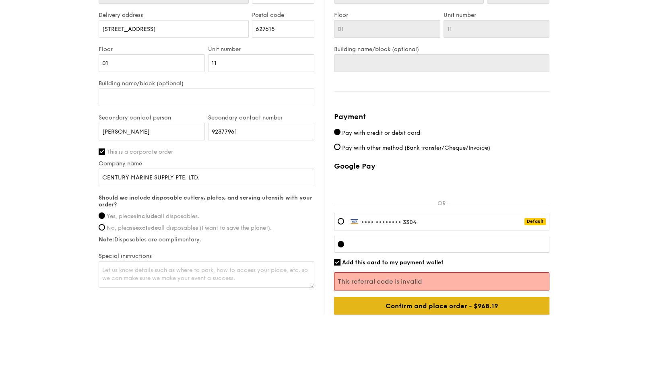
click at [503, 305] on input "Confirm and place order - $1019.15" at bounding box center [441, 306] width 215 height 18
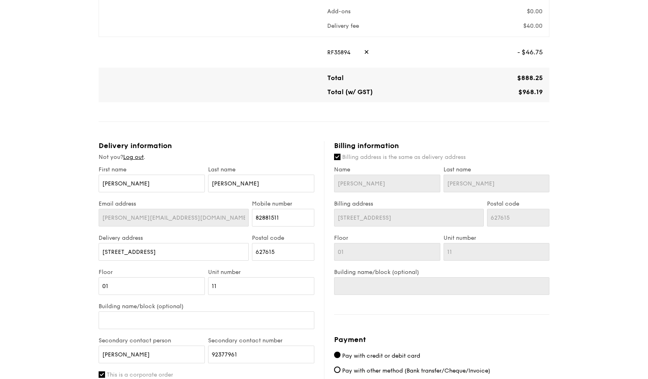
scroll to position [293, 0]
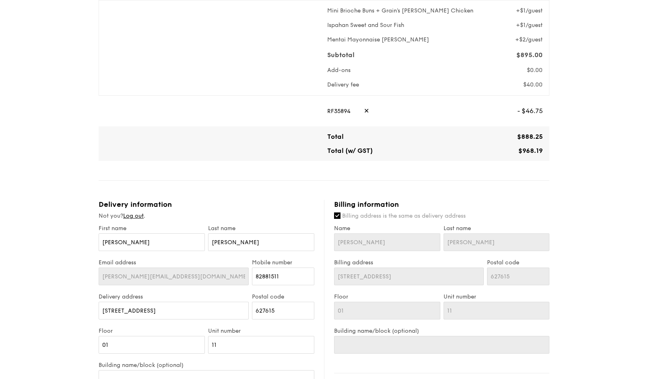
click at [364, 110] on span "✕" at bounding box center [366, 111] width 5 height 18
click at [423, 114] on input "text" at bounding box center [422, 111] width 191 height 18
type input "newgrain"
click at [536, 111] on span "Apply" at bounding box center [533, 111] width 19 height 18
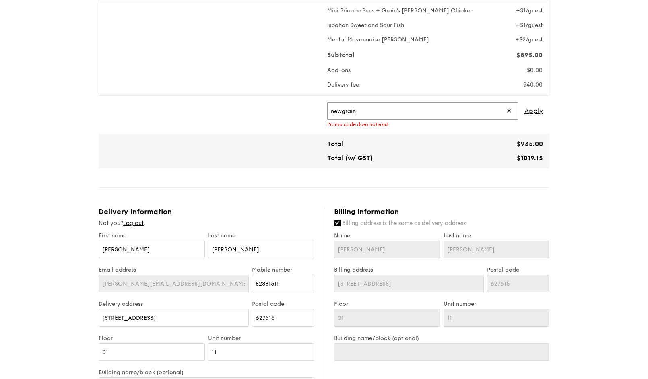
click at [512, 112] on input "newgrain" at bounding box center [422, 111] width 191 height 18
click at [509, 112] on span "✕" at bounding box center [508, 111] width 5 height 18
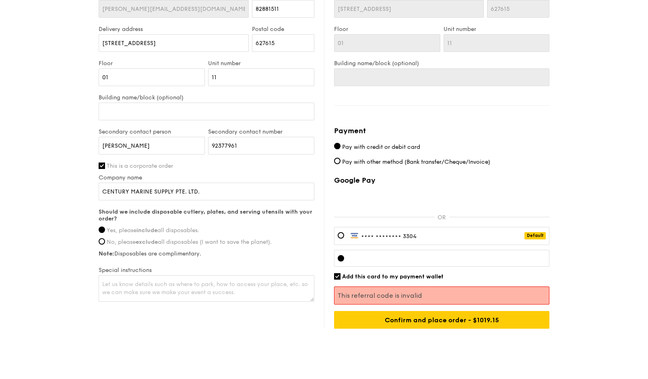
scroll to position [574, 0]
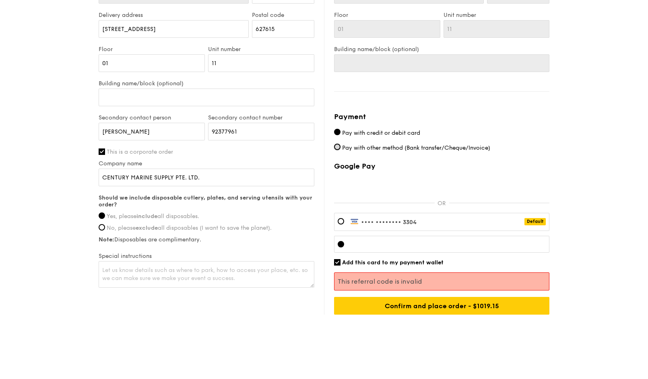
click at [338, 146] on input "Pay with other method (Bank transfer/Cheque/Invoice)" at bounding box center [337, 147] width 6 height 6
radio input "true"
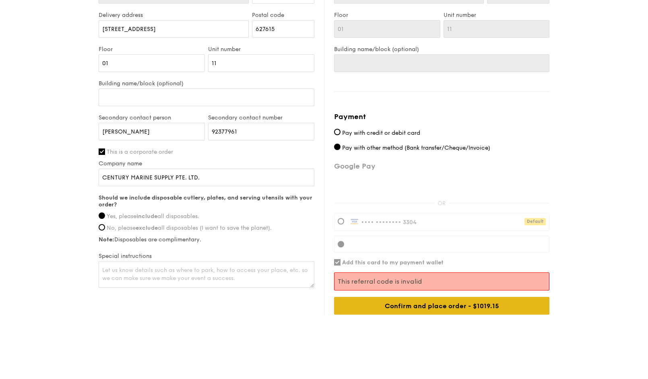
click at [422, 307] on div "Confirm and place order - $1019.15" at bounding box center [441, 306] width 215 height 18
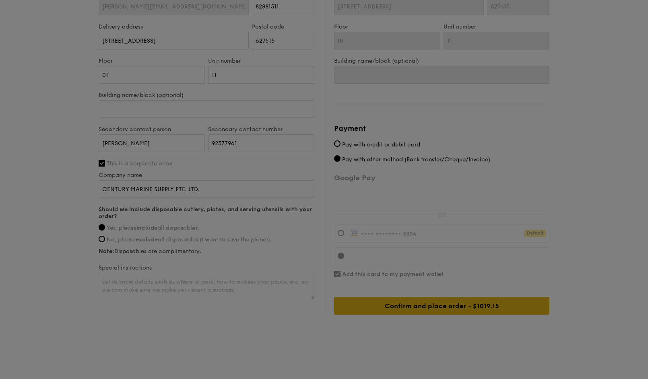
scroll to position [563, 0]
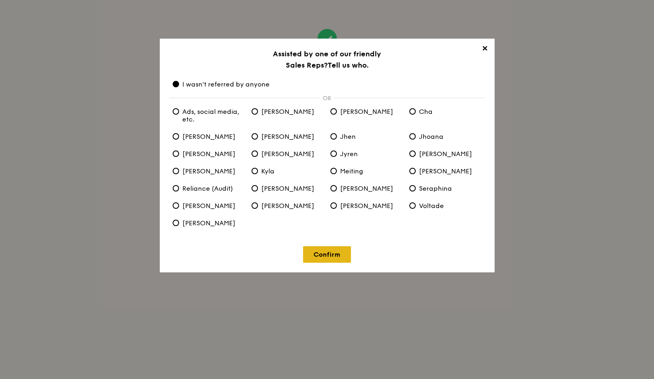
click at [332, 255] on link "Confirm" at bounding box center [327, 254] width 48 height 16
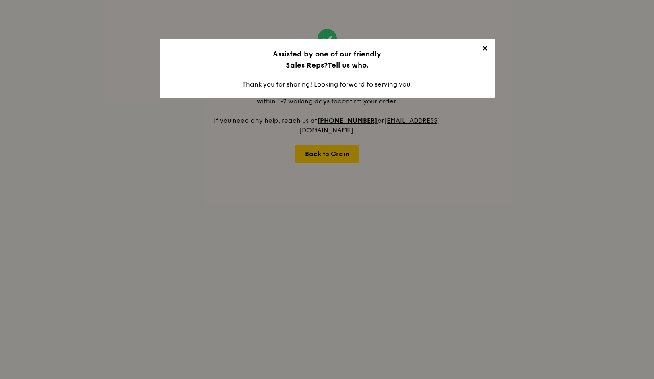
click at [483, 45] on span "✕" at bounding box center [484, 49] width 11 height 11
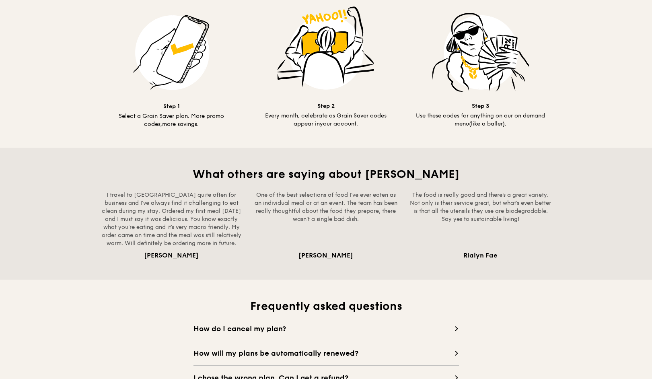
scroll to position [684, 0]
